Goal: Check status: Check status

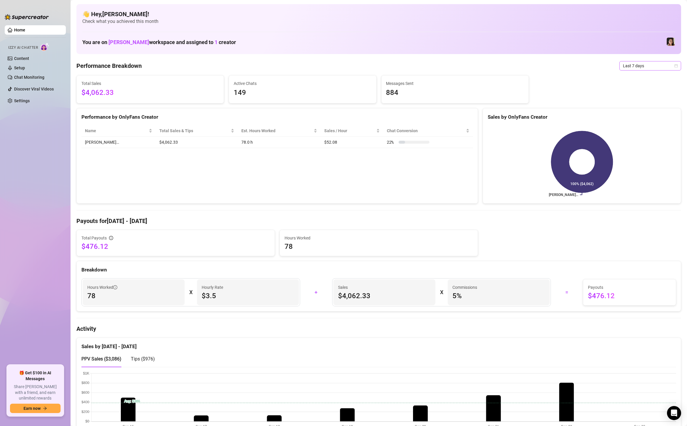
click at [653, 69] on span "Last 7 days" at bounding box center [650, 65] width 55 height 9
click at [649, 117] on div "Custom date" at bounding box center [650, 115] width 52 height 6
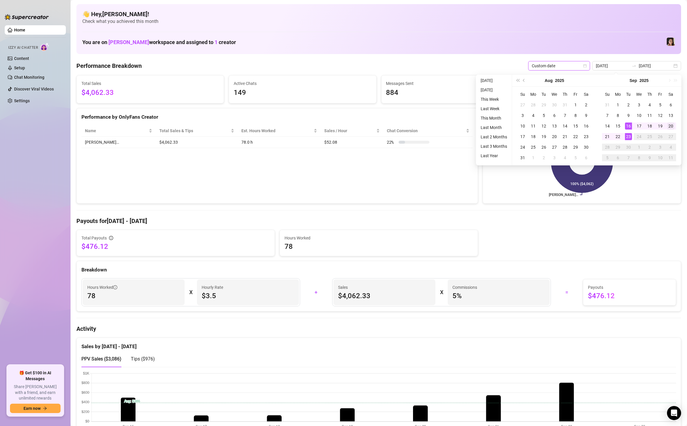
type input "[DATE]"
click at [673, 126] on div "20" at bounding box center [670, 126] width 7 height 7
type input "2025-09-23"
click at [626, 138] on div "23" at bounding box center [628, 136] width 7 height 7
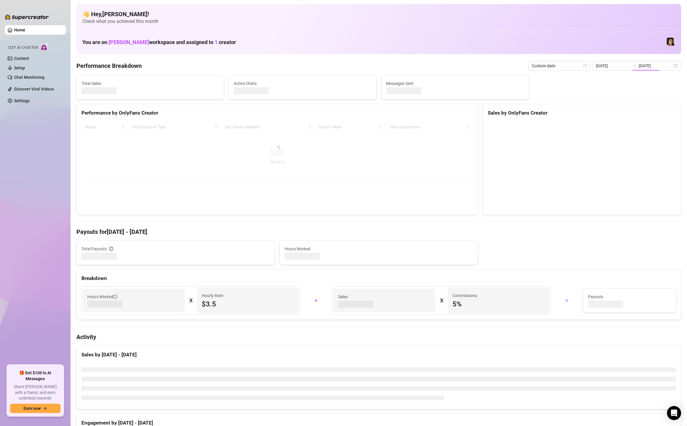
type input "[DATE]"
